Goal: Book appointment/travel/reservation

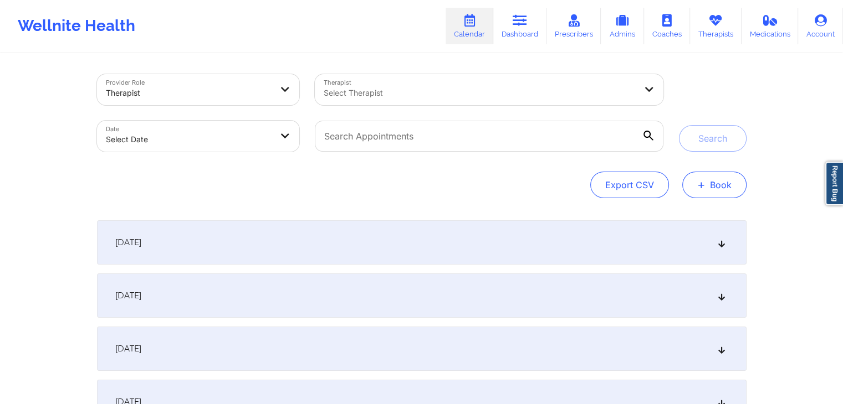
click at [700, 192] on button "+ Book" at bounding box center [714, 185] width 64 height 27
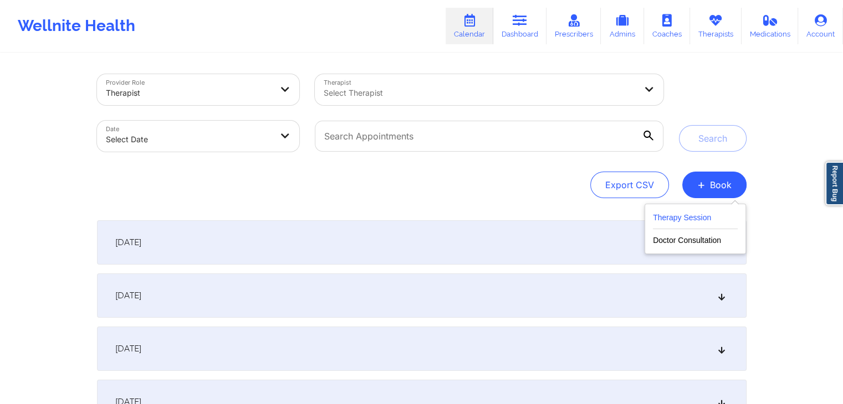
click at [669, 223] on button "Therapy Session" at bounding box center [695, 220] width 85 height 18
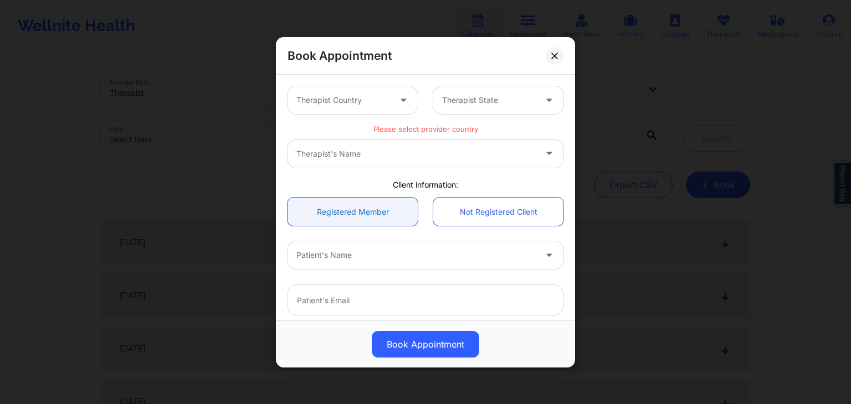
scroll to position [251, 0]
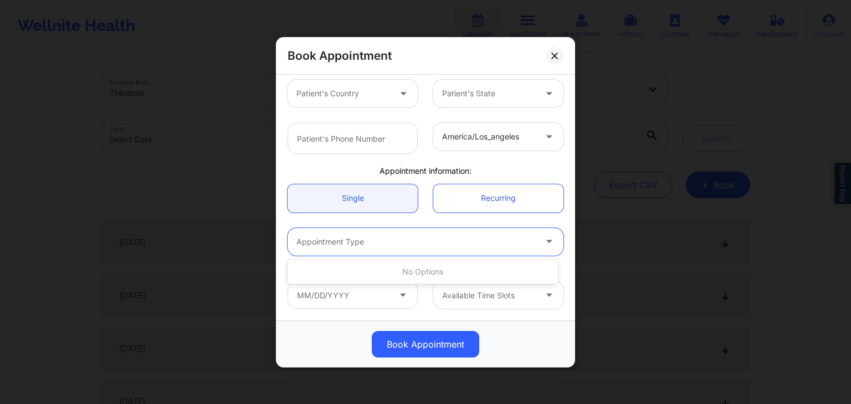
click at [355, 250] on div "Appointment Type" at bounding box center [411, 242] width 249 height 28
click at [432, 217] on div "Single Recurring" at bounding box center [425, 198] width 291 height 44
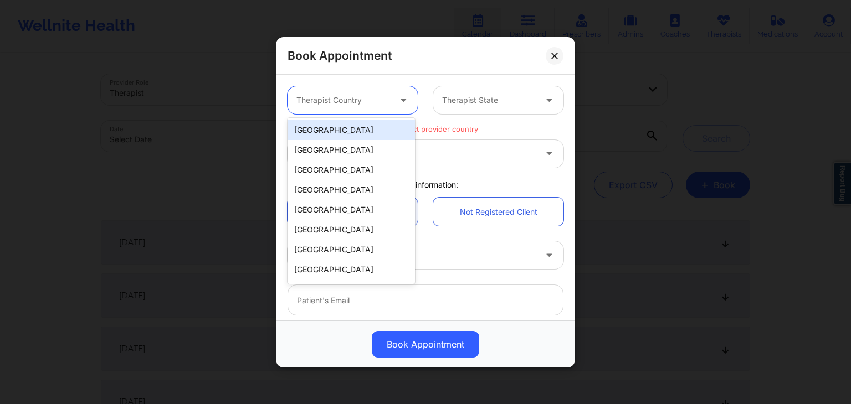
click at [368, 98] on div at bounding box center [343, 100] width 94 height 13
click at [346, 131] on div "[GEOGRAPHIC_DATA]" at bounding box center [350, 130] width 127 height 20
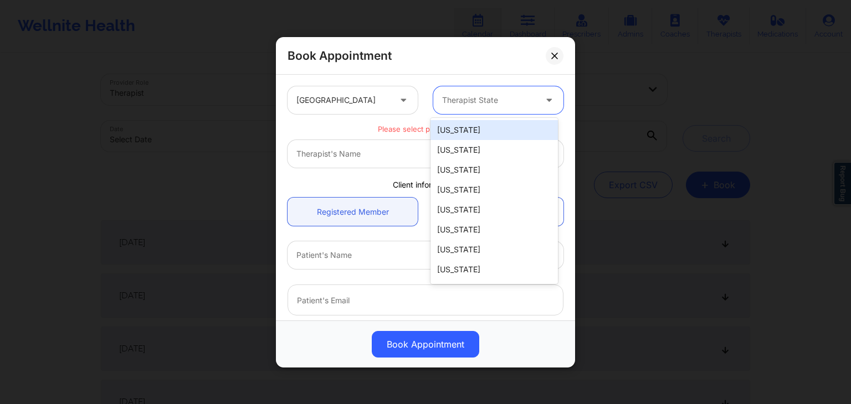
click at [483, 102] on div at bounding box center [489, 100] width 94 height 13
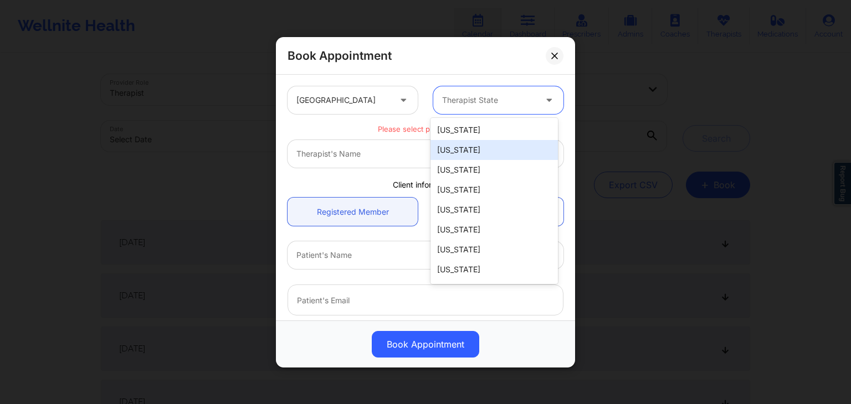
click at [468, 151] on div "[US_STATE]" at bounding box center [493, 150] width 127 height 20
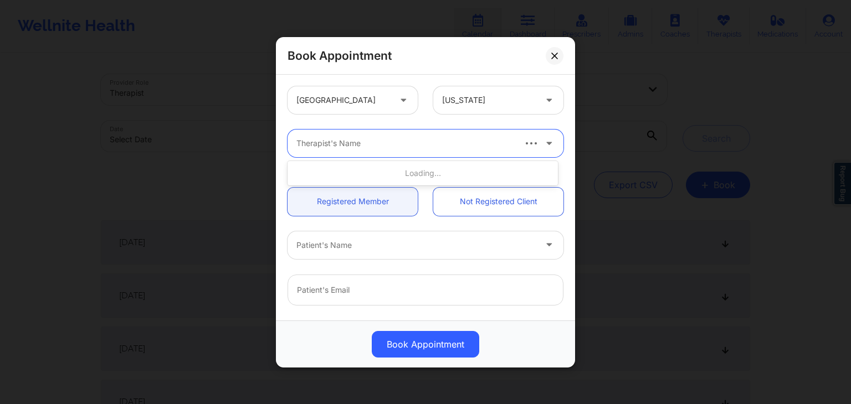
click at [412, 151] on div "Therapist's Name" at bounding box center [400, 144] width 227 height 28
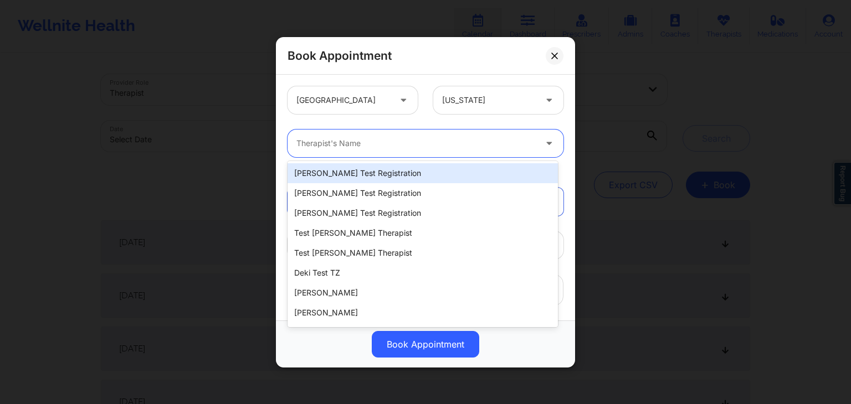
click at [388, 178] on div "[PERSON_NAME] Test Registration" at bounding box center [422, 173] width 270 height 20
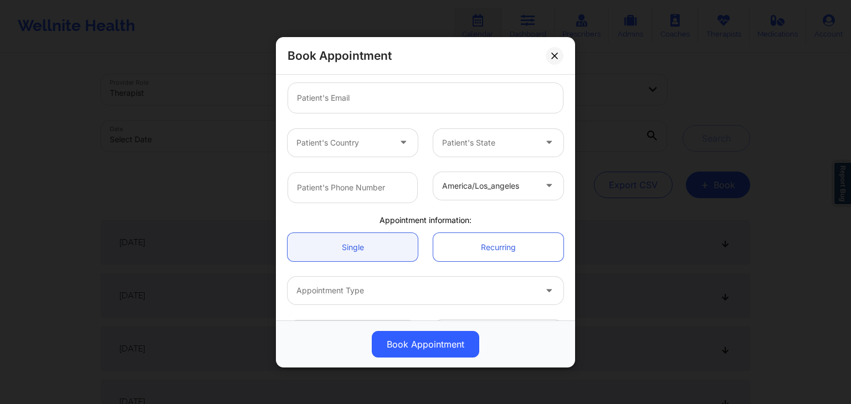
scroll to position [193, 0]
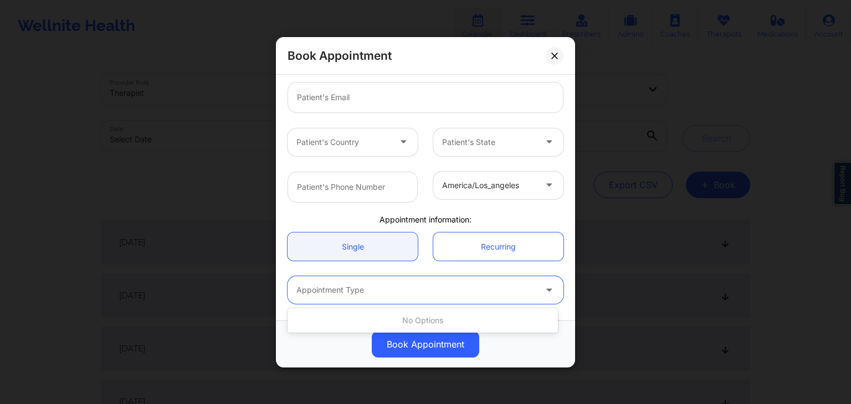
click at [386, 285] on div at bounding box center [415, 290] width 239 height 13
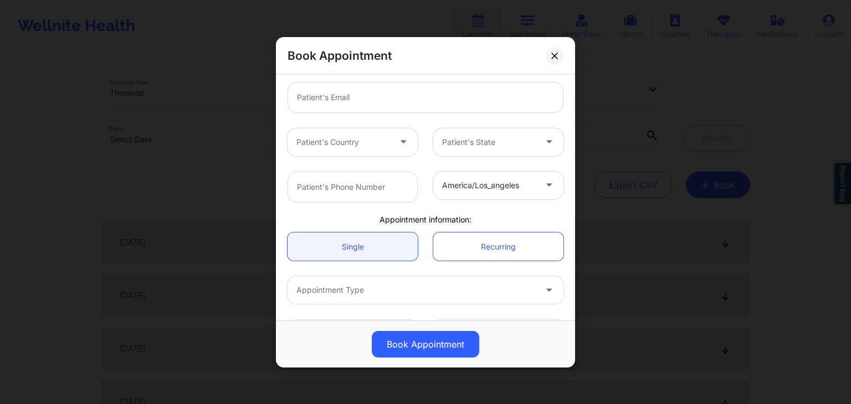
click at [432, 202] on div "america/los_angeles" at bounding box center [425, 186] width 291 height 47
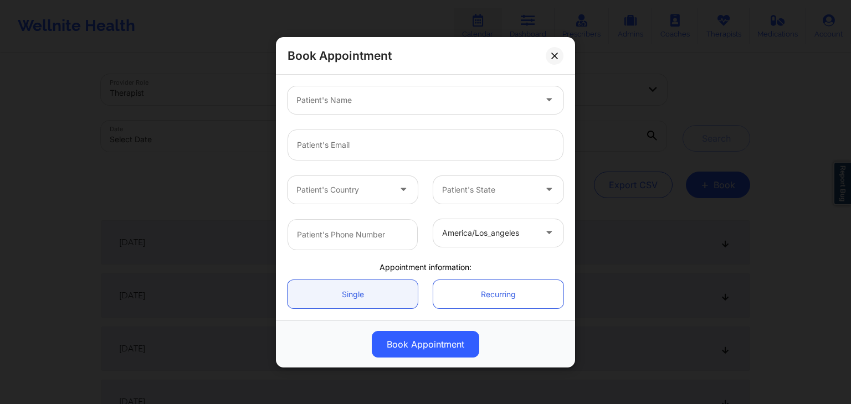
scroll to position [144, 0]
click at [417, 100] on div at bounding box center [404, 100] width 217 height 13
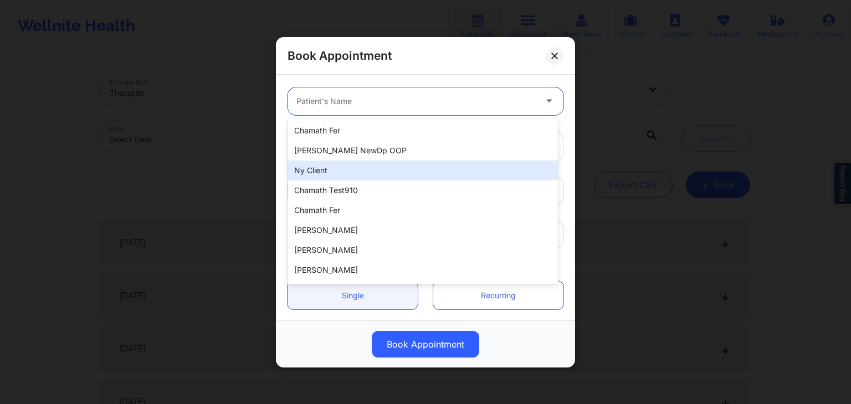
click at [368, 165] on div "ny client" at bounding box center [422, 171] width 270 height 20
type input "[EMAIL_ADDRESS][DOMAIN_NAME]"
type input "[PHONE_NUMBER]"
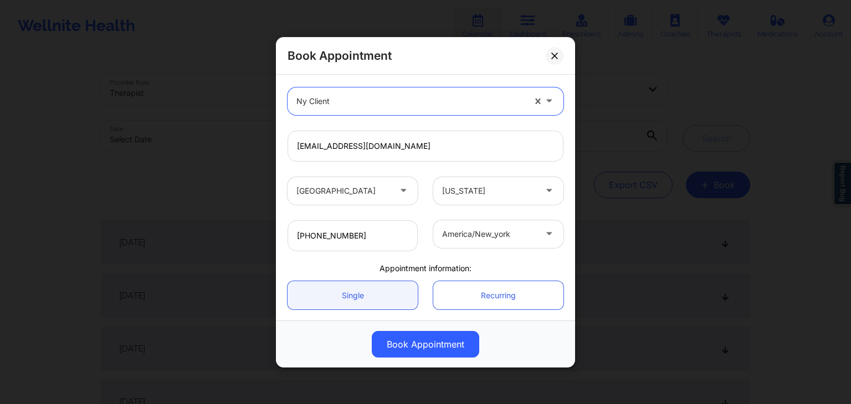
scroll to position [231, 0]
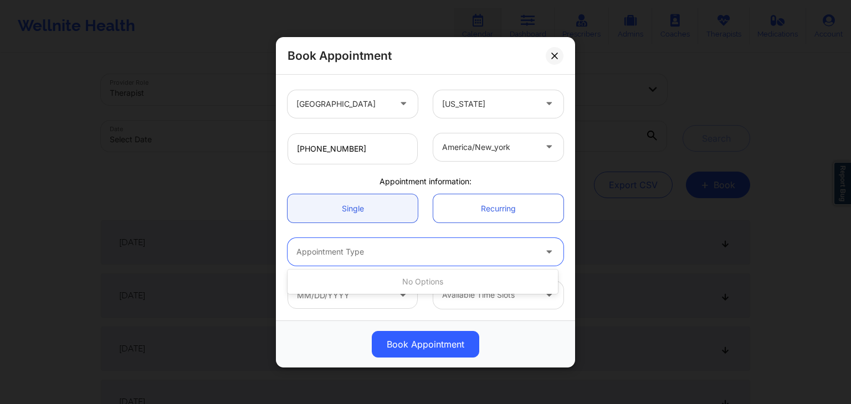
click at [374, 254] on div at bounding box center [415, 251] width 239 height 13
click at [416, 156] on div "[PHONE_NUMBER]" at bounding box center [353, 148] width 146 height 31
click at [382, 293] on input "text" at bounding box center [352, 295] width 130 height 28
click at [545, 271] on div "Appointment Type" at bounding box center [425, 251] width 291 height 43
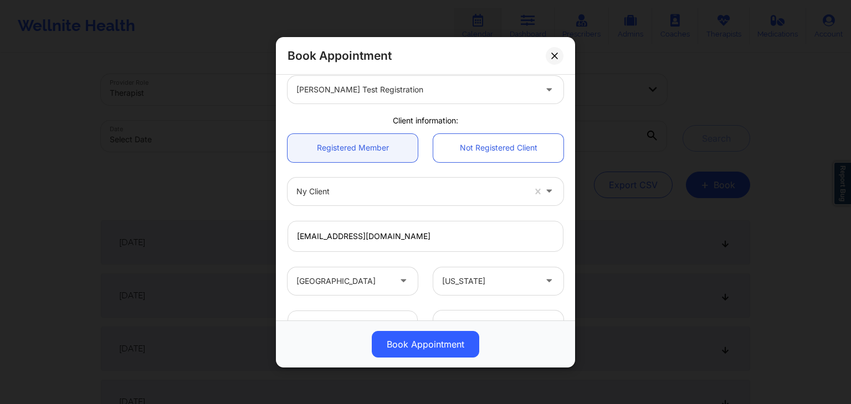
scroll to position [0, 0]
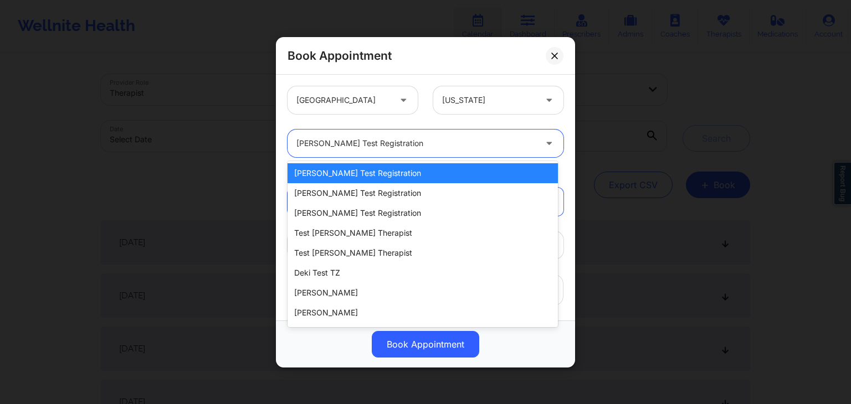
click at [430, 145] on div at bounding box center [415, 143] width 239 height 13
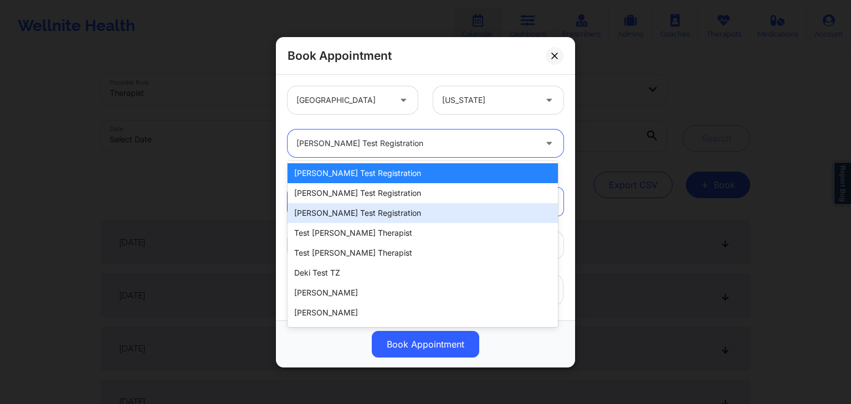
click at [391, 205] on div "[PERSON_NAME] Test Registration" at bounding box center [422, 213] width 270 height 20
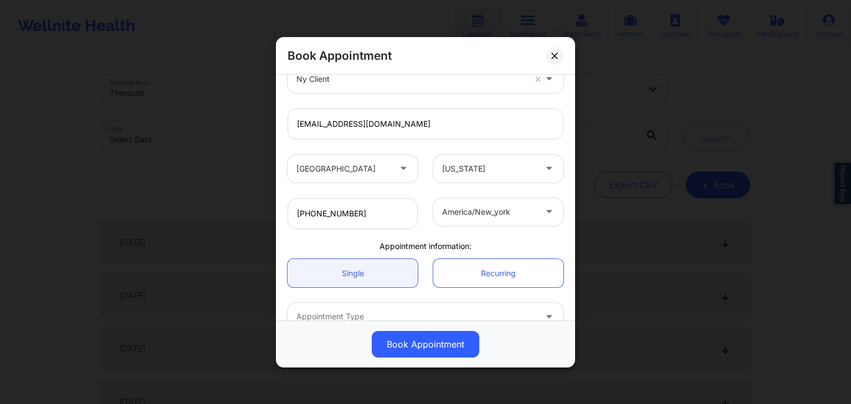
scroll to position [231, 0]
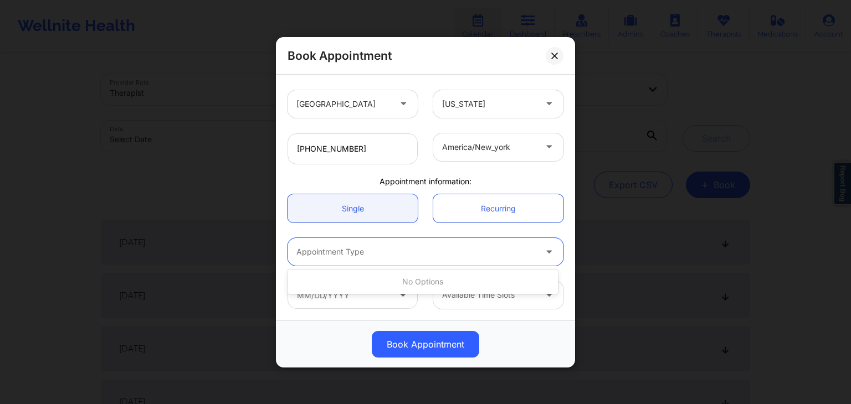
click at [380, 251] on div at bounding box center [415, 251] width 239 height 13
click at [413, 219] on link "Single" at bounding box center [352, 208] width 130 height 28
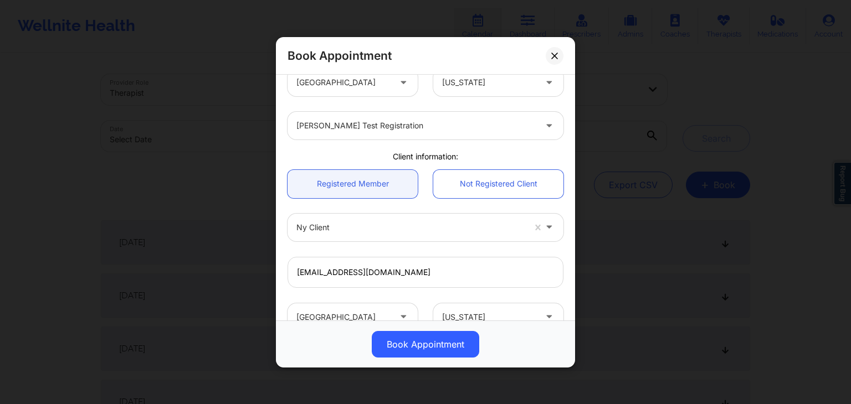
scroll to position [12, 0]
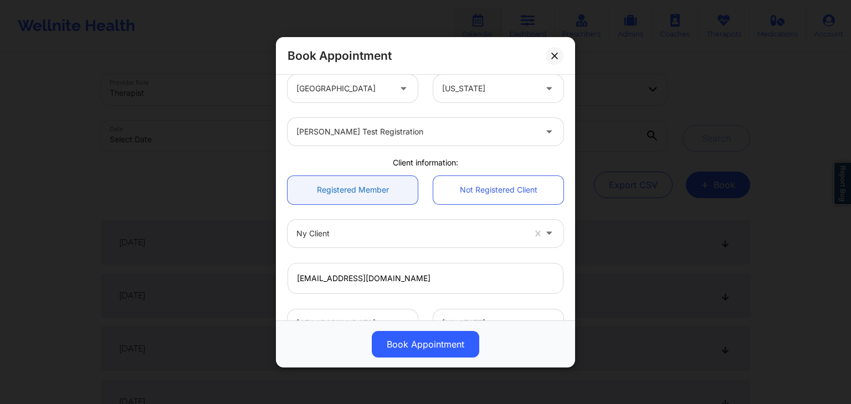
click at [386, 193] on link "Registered Member" at bounding box center [352, 190] width 130 height 28
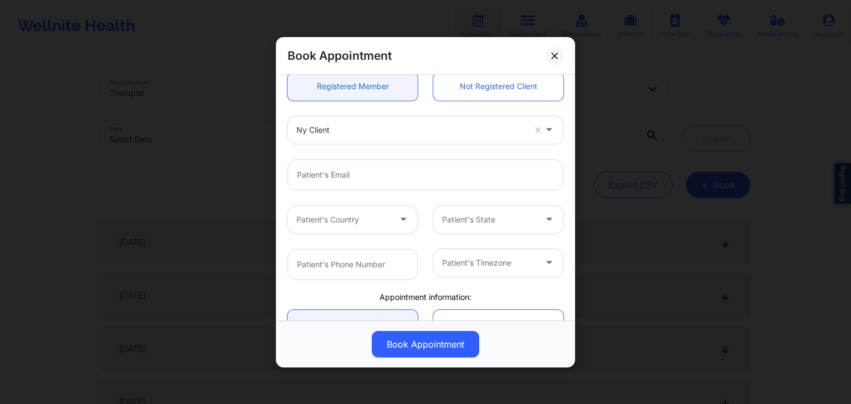
scroll to position [116, 0]
click at [397, 168] on input "email" at bounding box center [425, 173] width 276 height 31
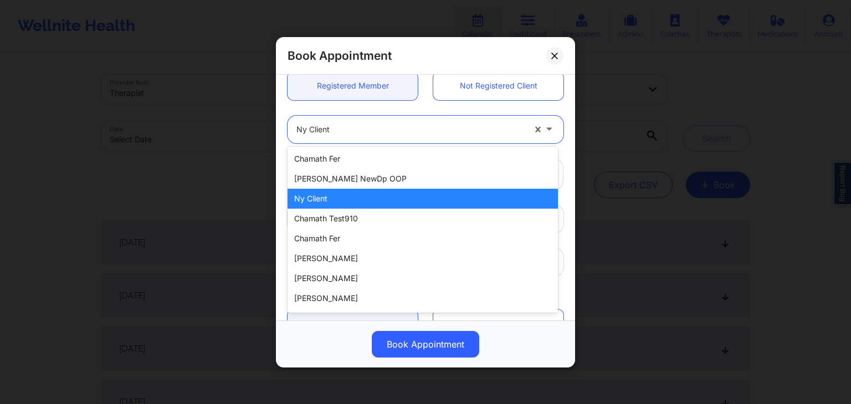
click at [441, 127] on div at bounding box center [410, 128] width 228 height 13
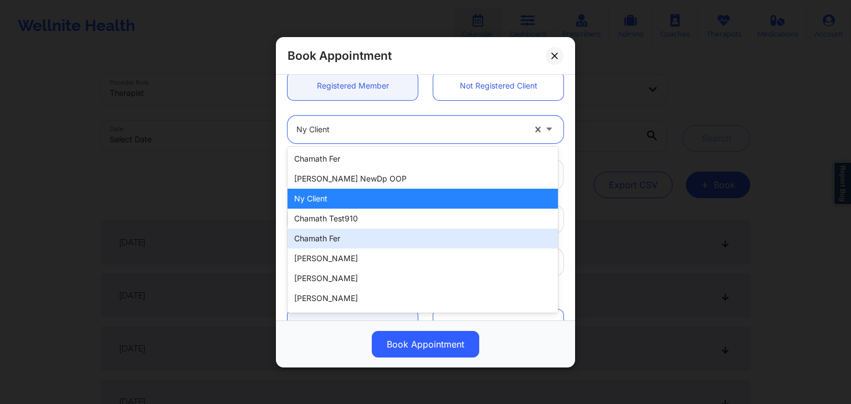
click at [368, 229] on div "chamath fer" at bounding box center [422, 239] width 270 height 20
type input "[EMAIL_ADDRESS][DOMAIN_NAME]"
type input "[PHONE_NUMBER]"
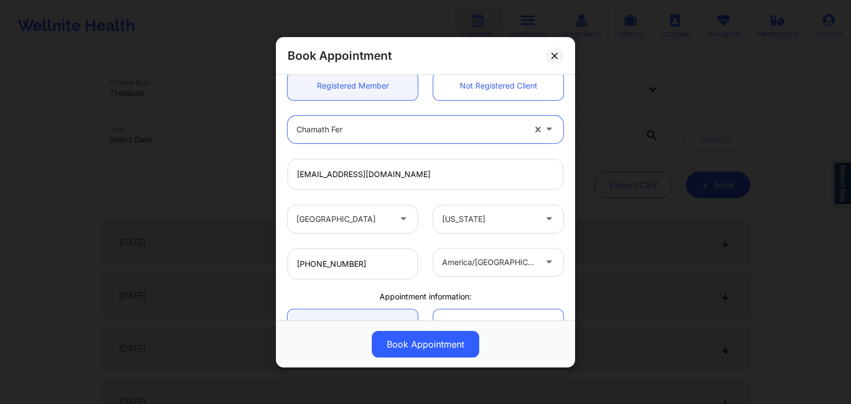
scroll to position [231, 0]
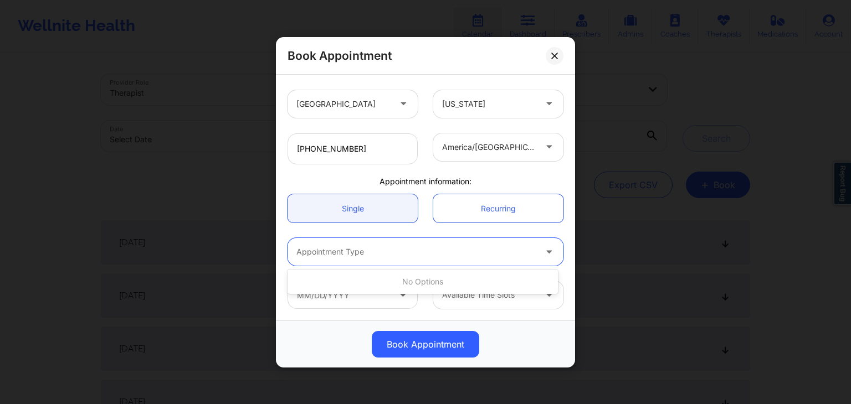
click at [366, 264] on div "Appointment Type" at bounding box center [411, 252] width 249 height 28
click at [425, 160] on div "america/[GEOGRAPHIC_DATA]" at bounding box center [498, 148] width 146 height 31
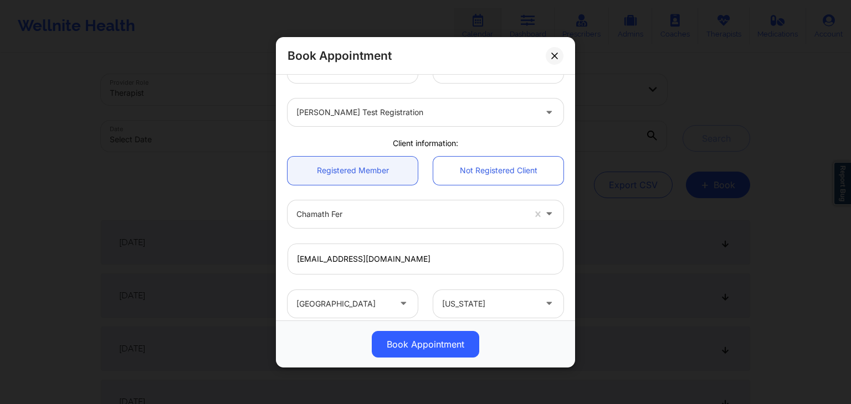
scroll to position [0, 0]
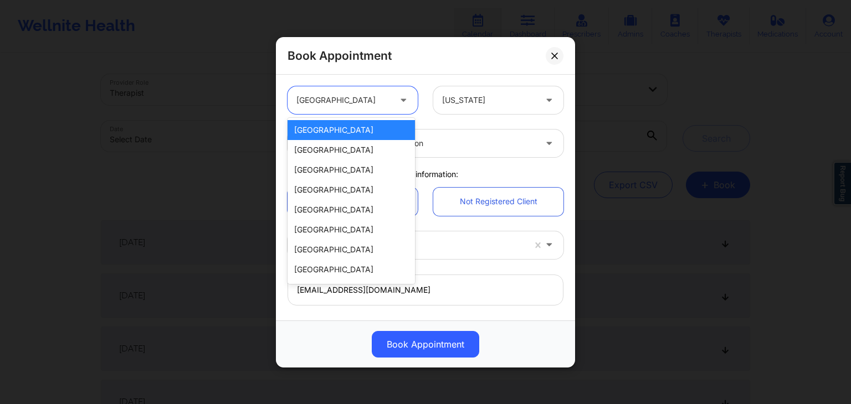
click at [383, 111] on div "[GEOGRAPHIC_DATA]" at bounding box center [343, 100] width 94 height 28
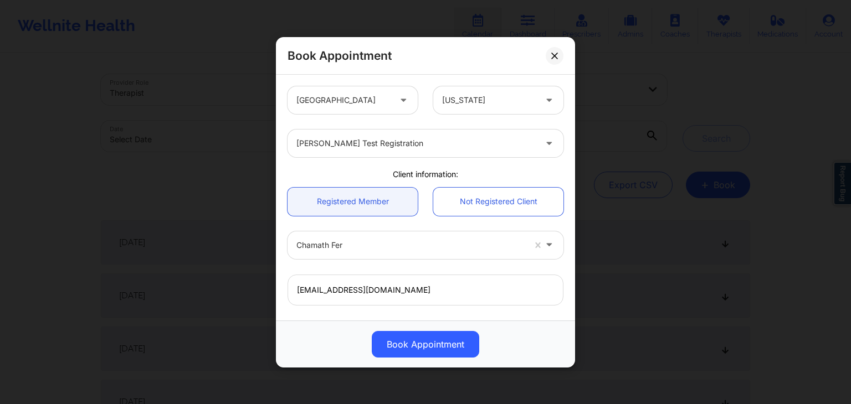
click at [431, 117] on div "[GEOGRAPHIC_DATA] [US_STATE]" at bounding box center [425, 100] width 291 height 43
click at [422, 137] on div at bounding box center [415, 143] width 239 height 13
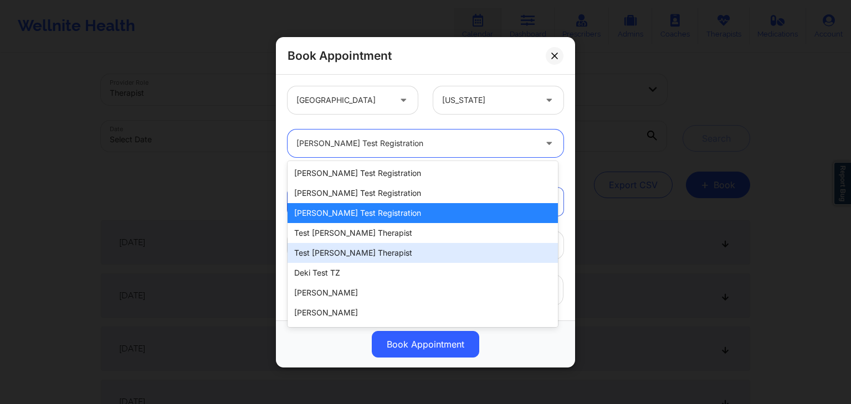
click at [357, 259] on div "test [PERSON_NAME] therapist" at bounding box center [422, 253] width 270 height 20
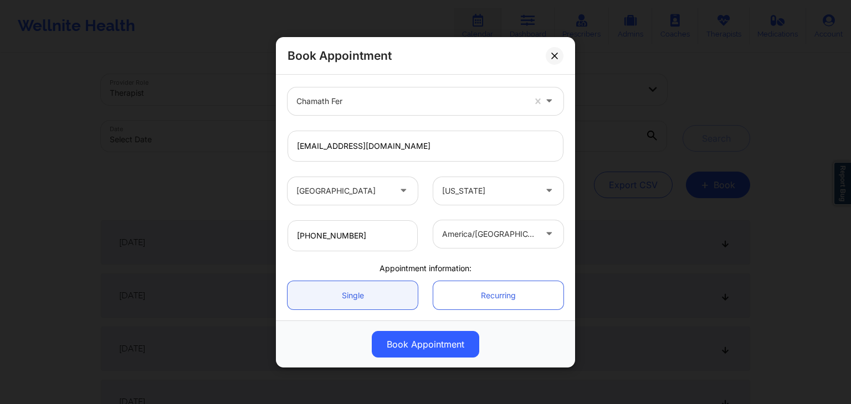
scroll to position [231, 0]
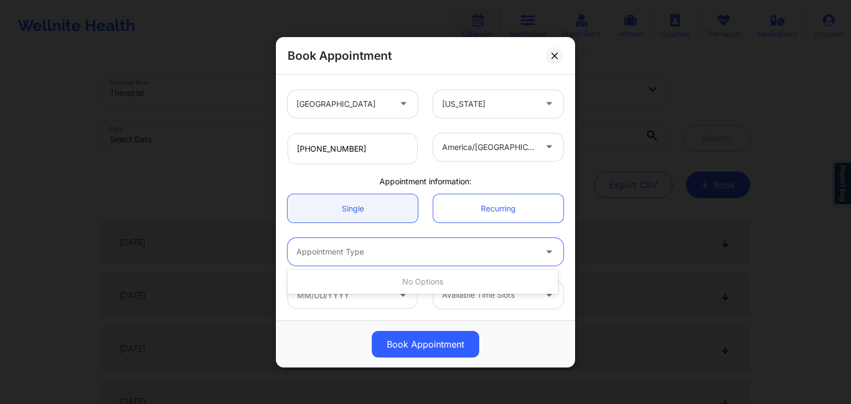
click at [381, 251] on div at bounding box center [415, 251] width 239 height 13
click at [425, 220] on div "Recurring" at bounding box center [498, 208] width 146 height 28
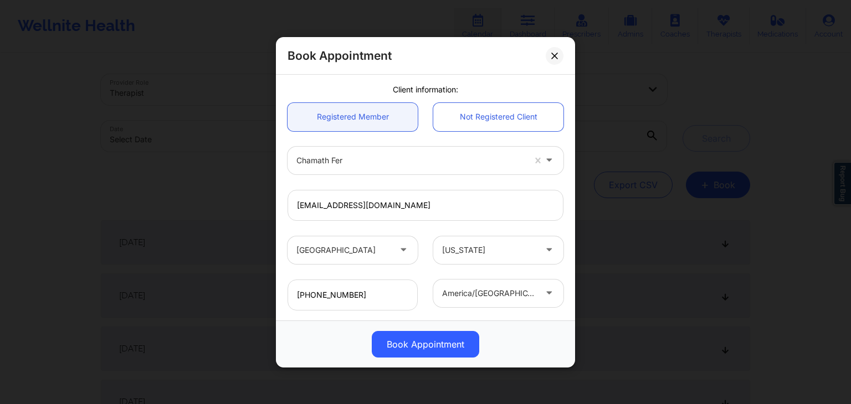
scroll to position [0, 0]
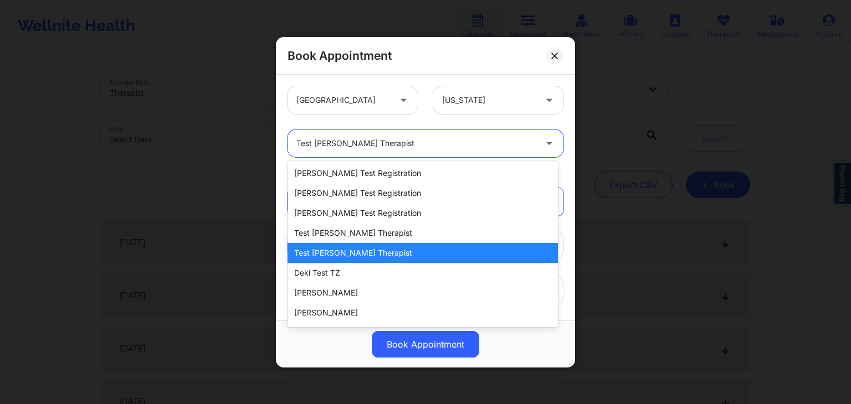
click at [391, 135] on div "test [PERSON_NAME] therapist" at bounding box center [415, 144] width 239 height 28
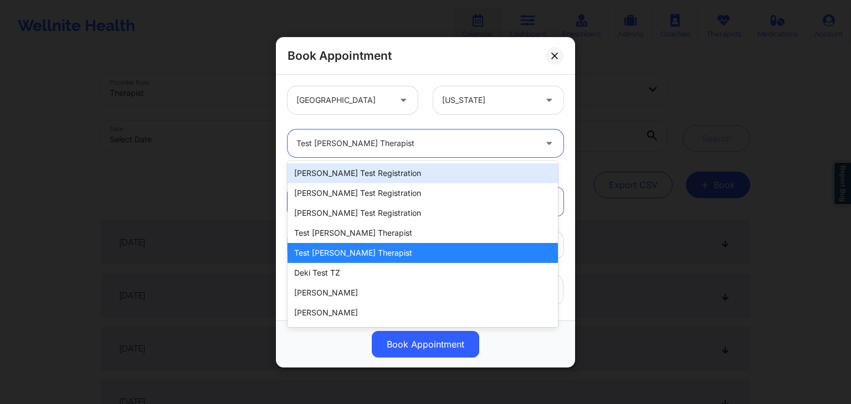
click at [356, 182] on div "[PERSON_NAME] Test Registration" at bounding box center [422, 173] width 270 height 20
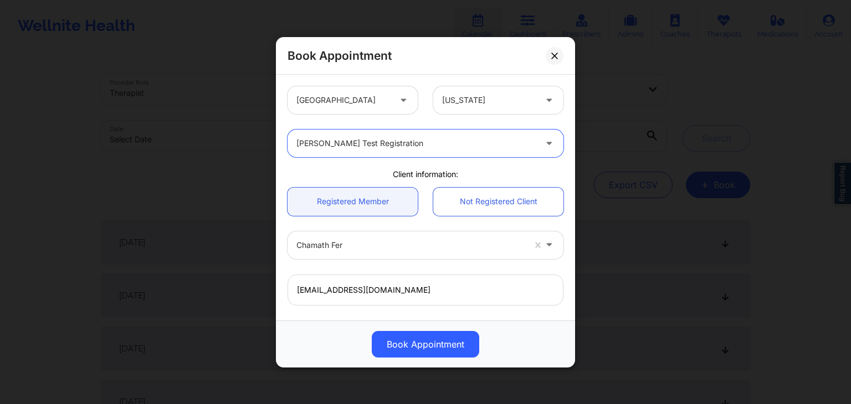
scroll to position [231, 0]
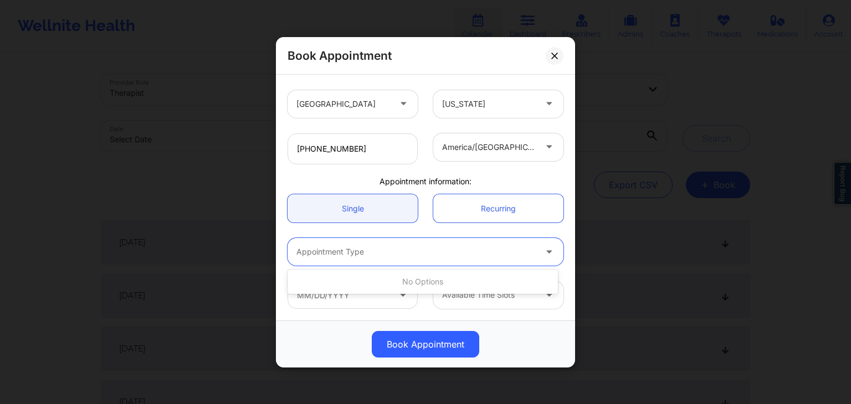
click at [401, 244] on div "Appointment Type" at bounding box center [411, 252] width 249 height 28
click at [430, 168] on div "[PHONE_NUMBER] [GEOGRAPHIC_DATA]/[GEOGRAPHIC_DATA]" at bounding box center [425, 148] width 291 height 47
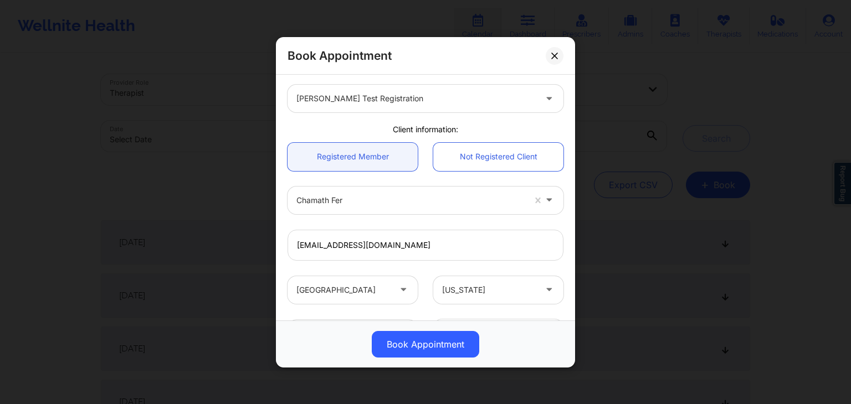
scroll to position [0, 0]
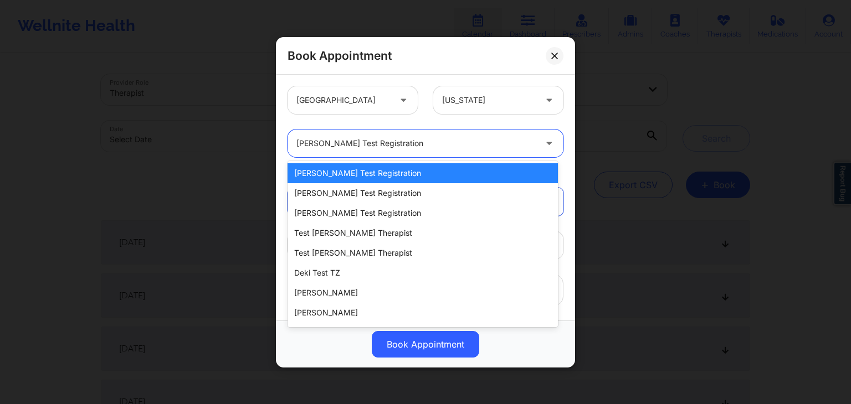
click at [392, 139] on div at bounding box center [415, 143] width 239 height 13
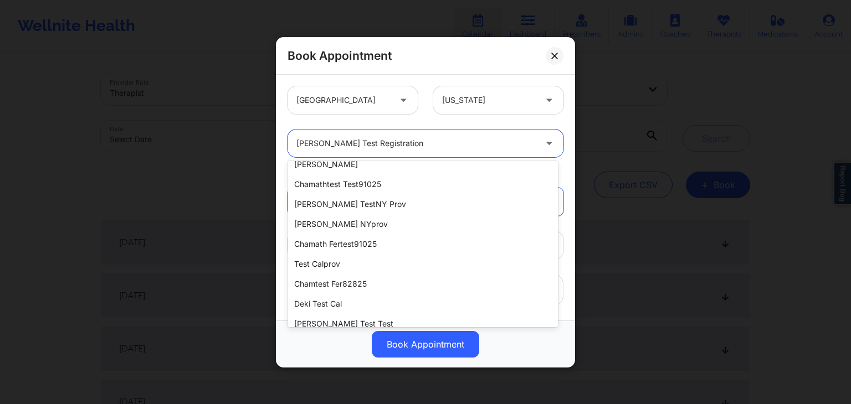
scroll to position [171, 0]
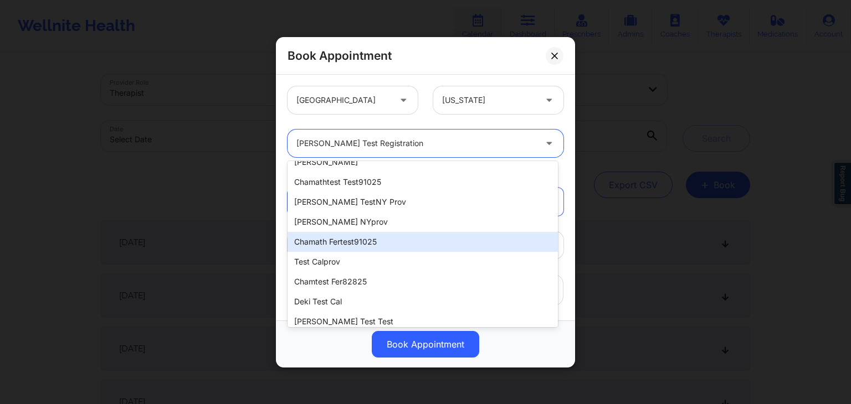
click at [370, 246] on div "chamath fertest91025" at bounding box center [422, 242] width 270 height 20
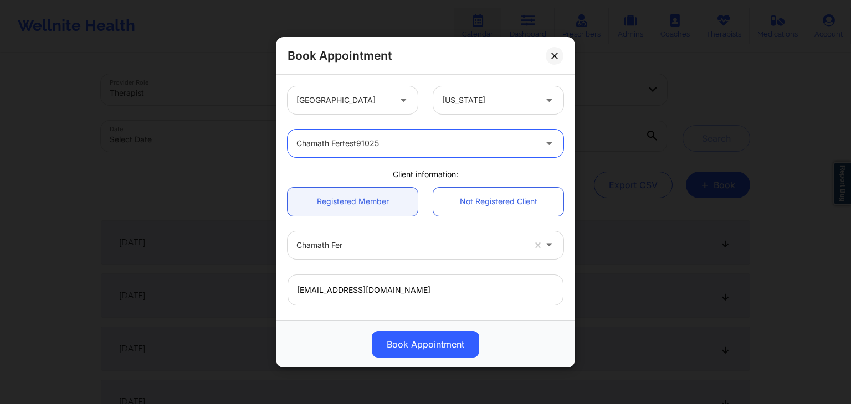
scroll to position [231, 0]
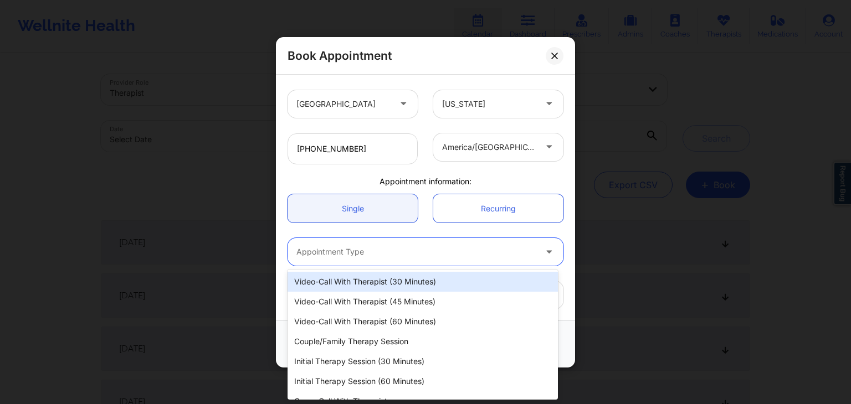
click at [391, 246] on div at bounding box center [415, 251] width 239 height 13
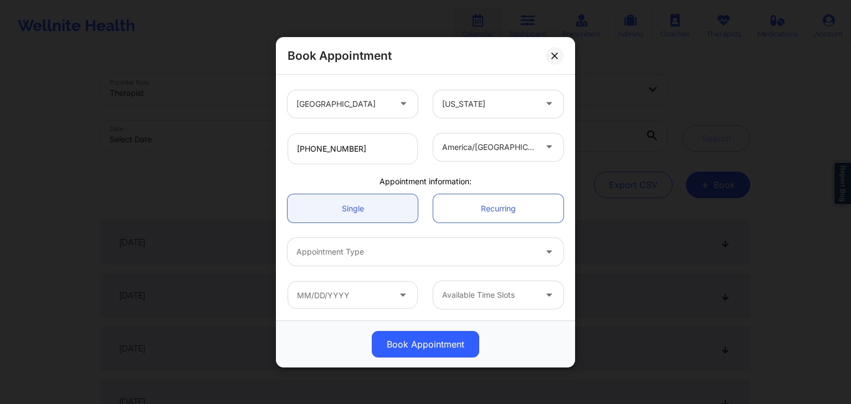
click at [428, 184] on div "Appointment information:" at bounding box center [425, 181] width 291 height 11
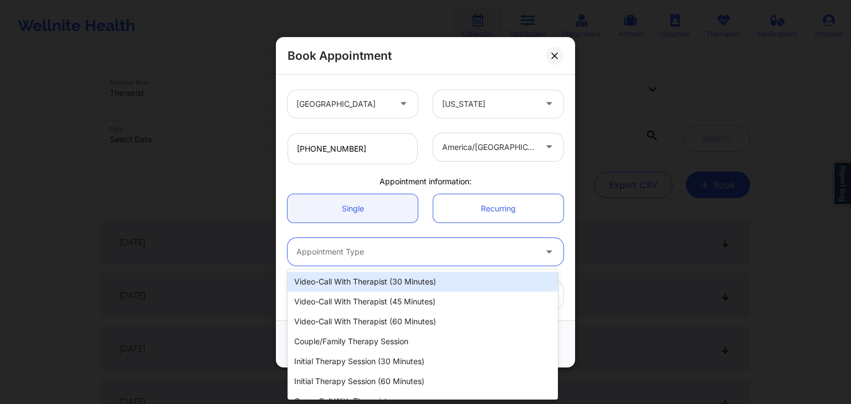
click at [402, 249] on div at bounding box center [415, 251] width 239 height 13
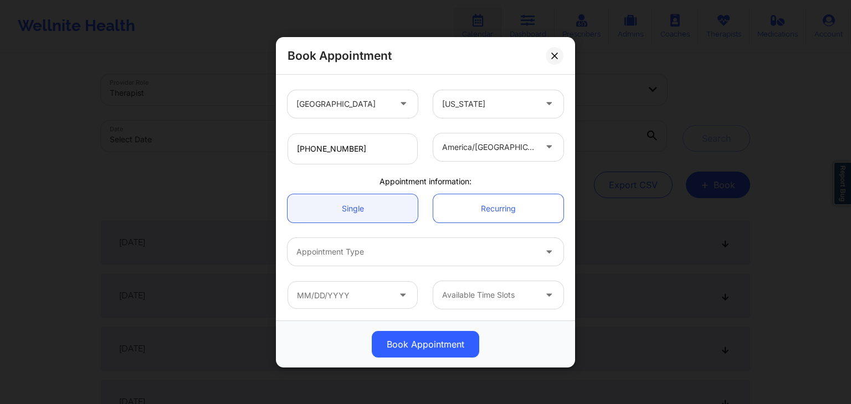
click at [425, 182] on div "Appointment information:" at bounding box center [425, 181] width 291 height 11
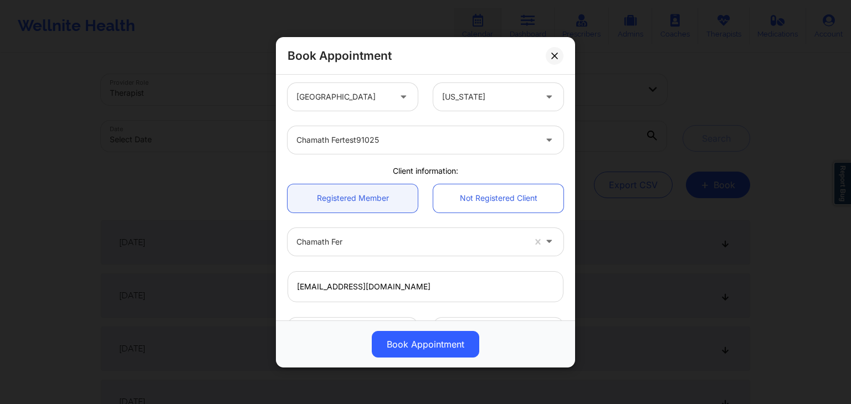
scroll to position [0, 0]
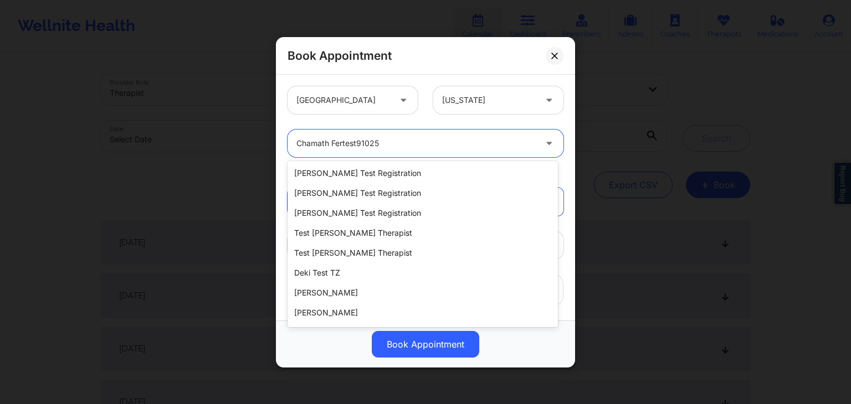
click at [403, 140] on div at bounding box center [415, 143] width 239 height 13
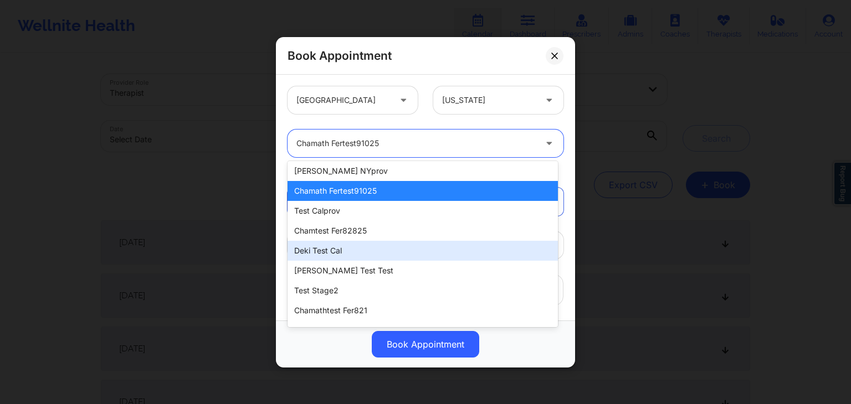
scroll to position [221, 0]
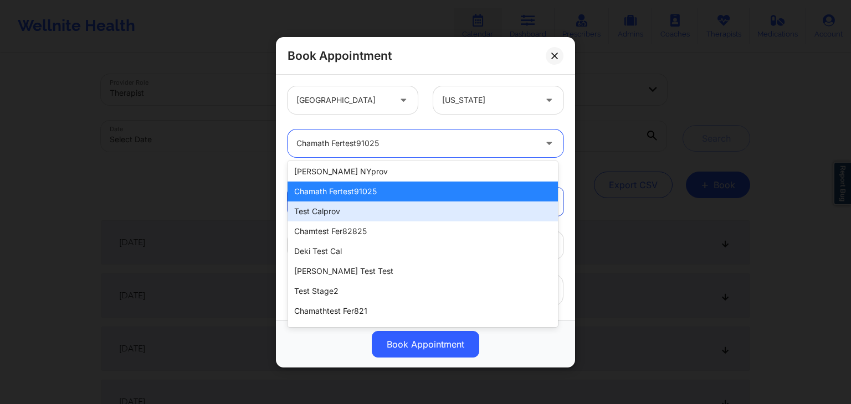
click at [364, 213] on div "test calprov" at bounding box center [422, 212] width 270 height 20
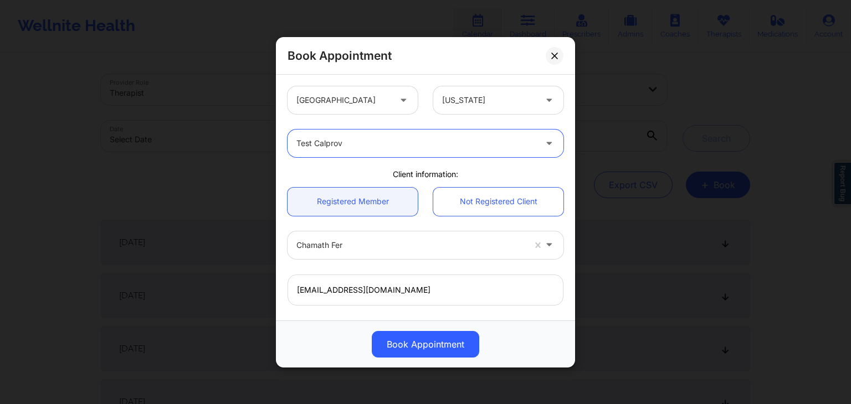
scroll to position [231, 0]
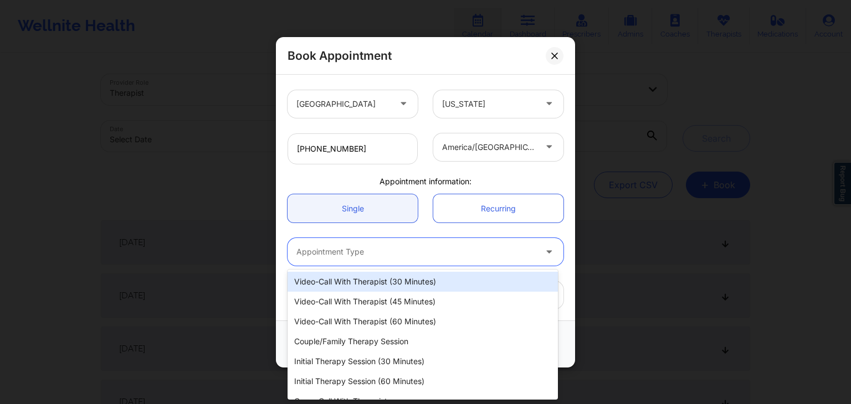
click at [442, 246] on div at bounding box center [415, 251] width 239 height 13
click at [421, 212] on div "Single" at bounding box center [353, 208] width 146 height 28
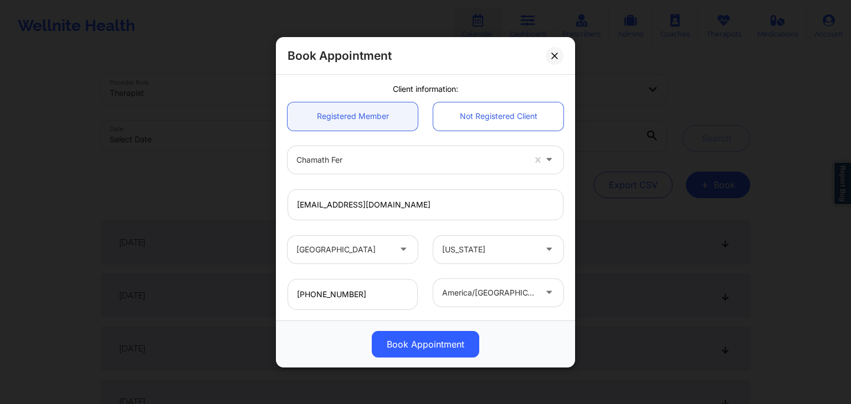
scroll to position [0, 0]
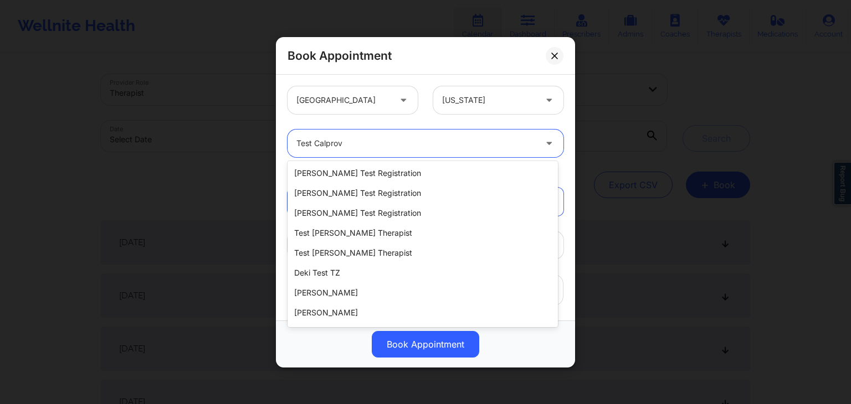
click at [404, 141] on div at bounding box center [415, 143] width 239 height 13
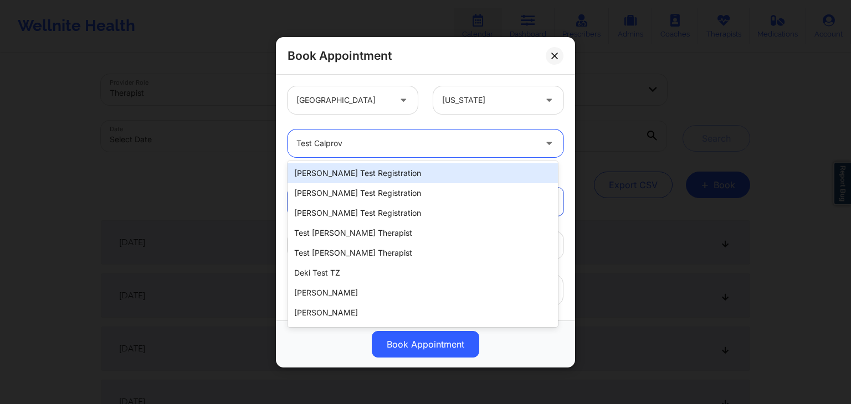
click at [397, 177] on div "[PERSON_NAME] Test Registration" at bounding box center [422, 173] width 270 height 20
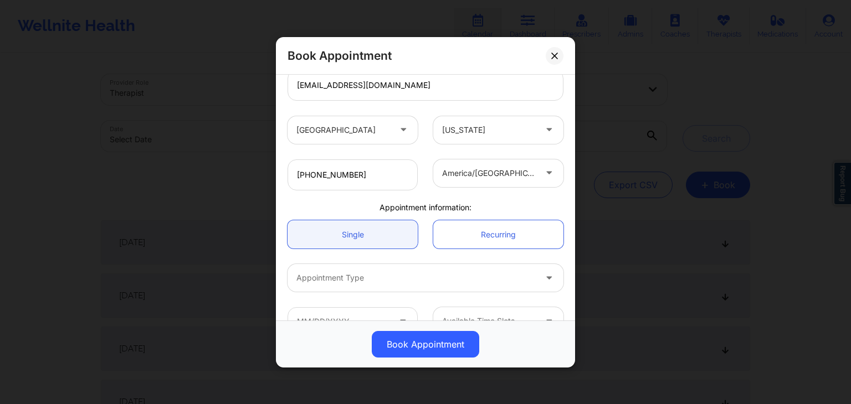
scroll to position [231, 0]
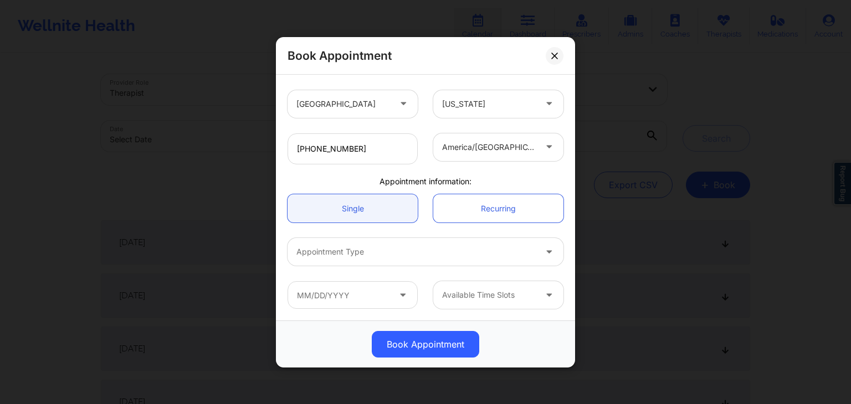
click at [388, 251] on div at bounding box center [415, 251] width 239 height 13
click at [423, 182] on div "Appointment information:" at bounding box center [425, 181] width 291 height 11
